Goal: Information Seeking & Learning: Learn about a topic

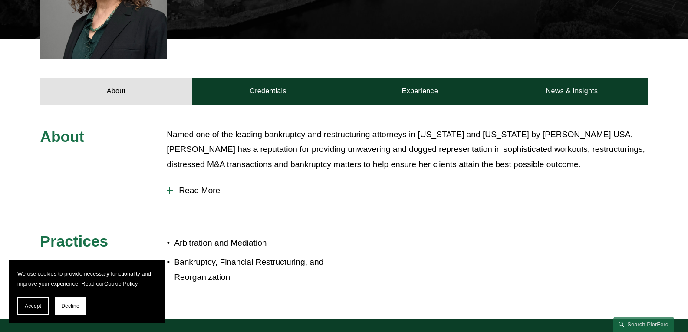
scroll to position [347, 0]
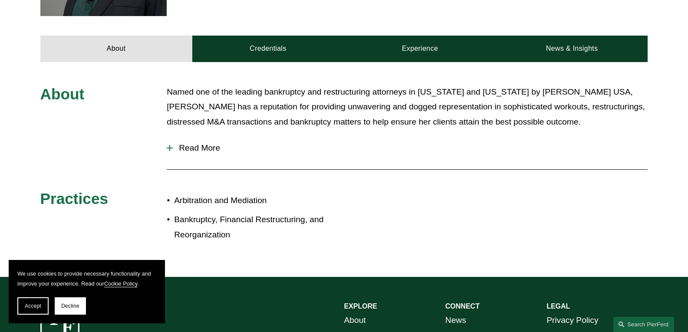
click at [203, 143] on button "Read More" at bounding box center [407, 148] width 481 height 23
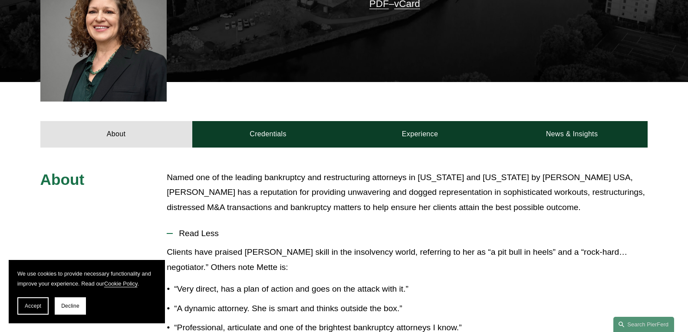
scroll to position [260, 0]
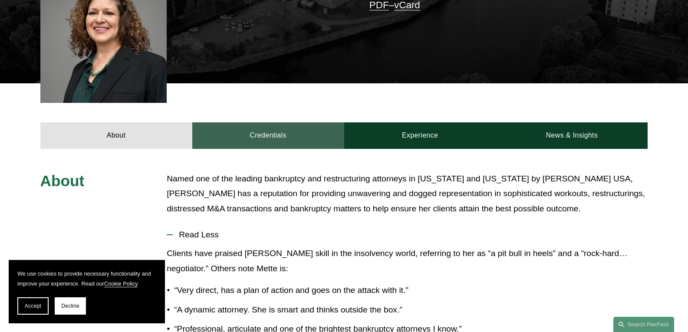
click at [277, 140] on link "Credentials" at bounding box center [268, 135] width 152 height 26
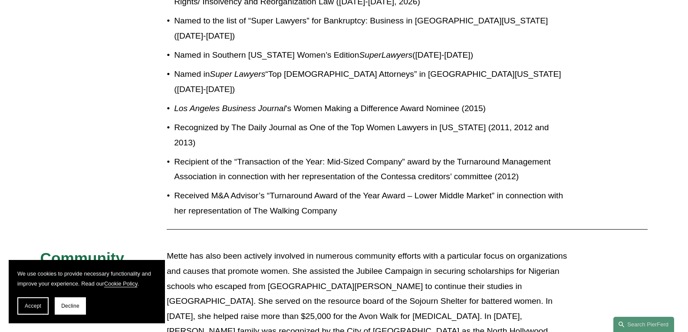
scroll to position [781, 0]
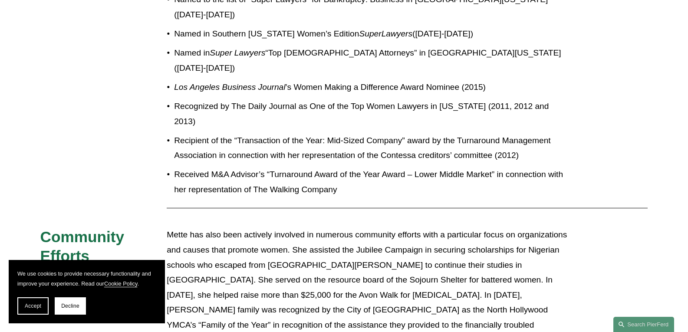
click at [305, 230] on p "Mette has also been actively involved in numerous community efforts with a part…" at bounding box center [369, 294] width 405 height 135
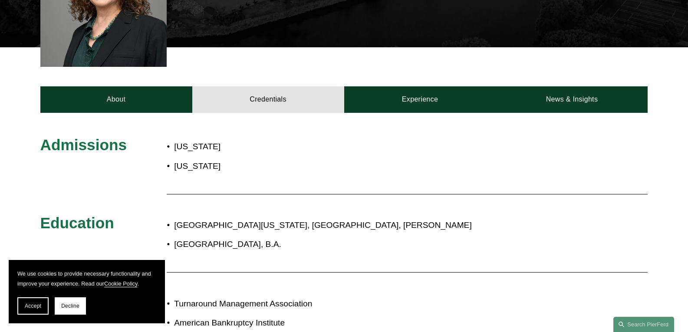
scroll to position [217, 0]
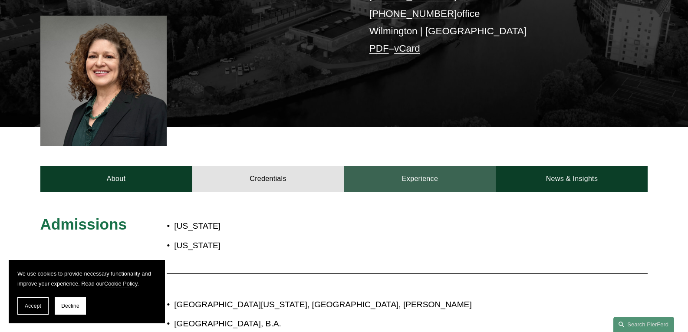
click at [396, 181] on link "Experience" at bounding box center [420, 179] width 152 height 26
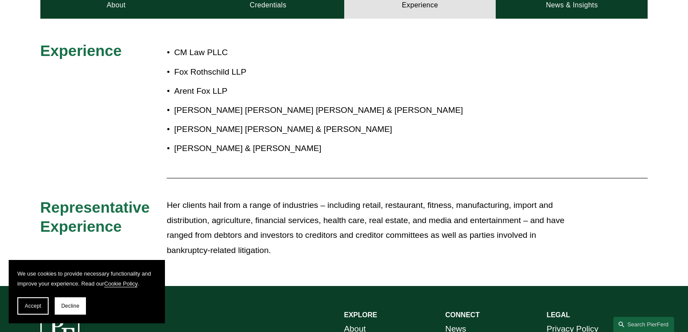
scroll to position [347, 0]
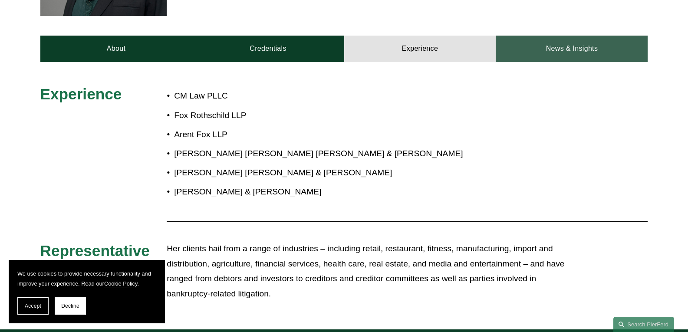
click at [554, 56] on link "News & Insights" at bounding box center [571, 49] width 152 height 26
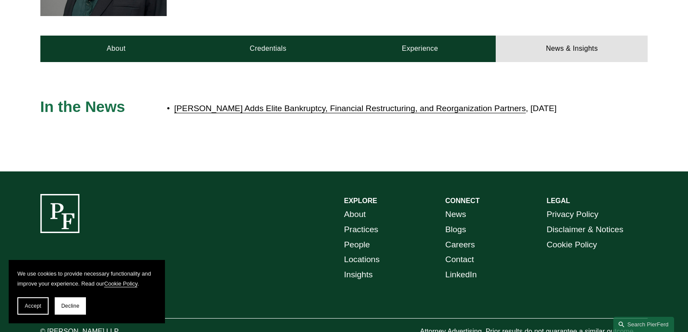
click at [237, 103] on p "Pierson Ferdinand Adds Elite Bankruptcy, Financial Restructuring, and Reorganiz…" at bounding box center [372, 108] width 397 height 15
click at [239, 109] on link "[PERSON_NAME] Adds Elite Bankruptcy, Financial Restructuring, and Reorganizatio…" at bounding box center [349, 108] width 351 height 9
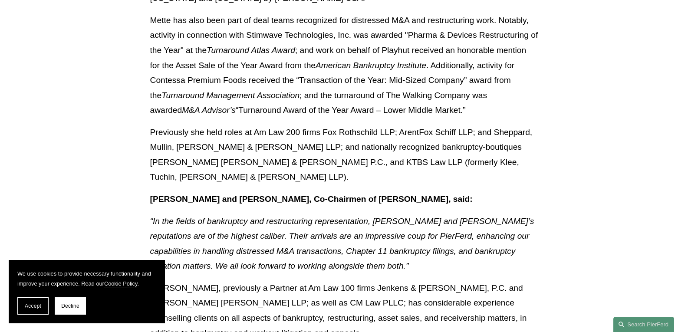
scroll to position [564, 0]
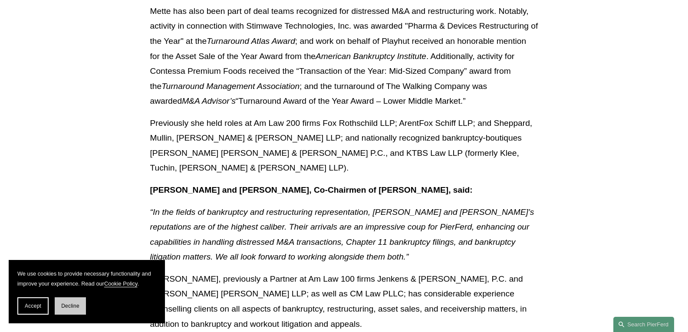
click at [74, 305] on span "Decline" at bounding box center [70, 306] width 18 height 6
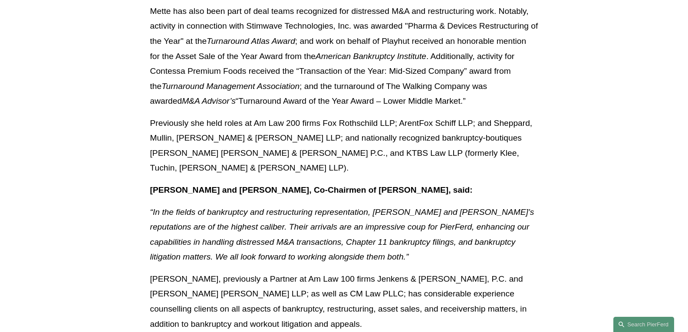
click at [197, 272] on p "[PERSON_NAME], previously a Partner at Am Law 100 firms Jenkens & [PERSON_NAME]…" at bounding box center [344, 302] width 388 height 60
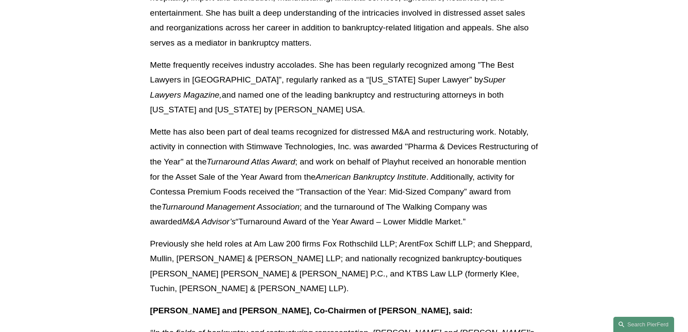
scroll to position [434, 0]
